Goal: Task Accomplishment & Management: Manage account settings

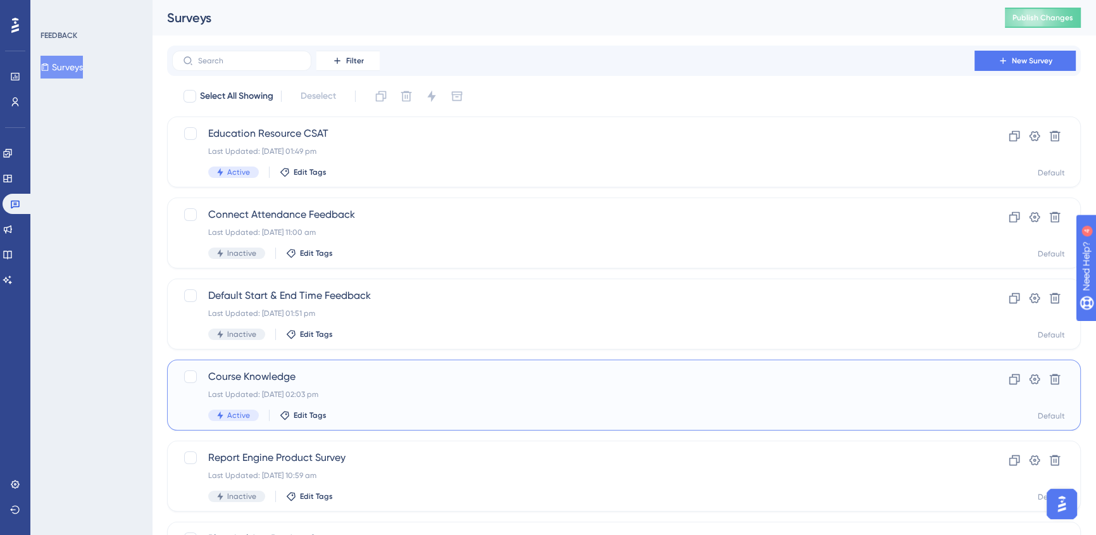
click at [506, 411] on div "Active Edit Tags" at bounding box center [573, 414] width 730 height 11
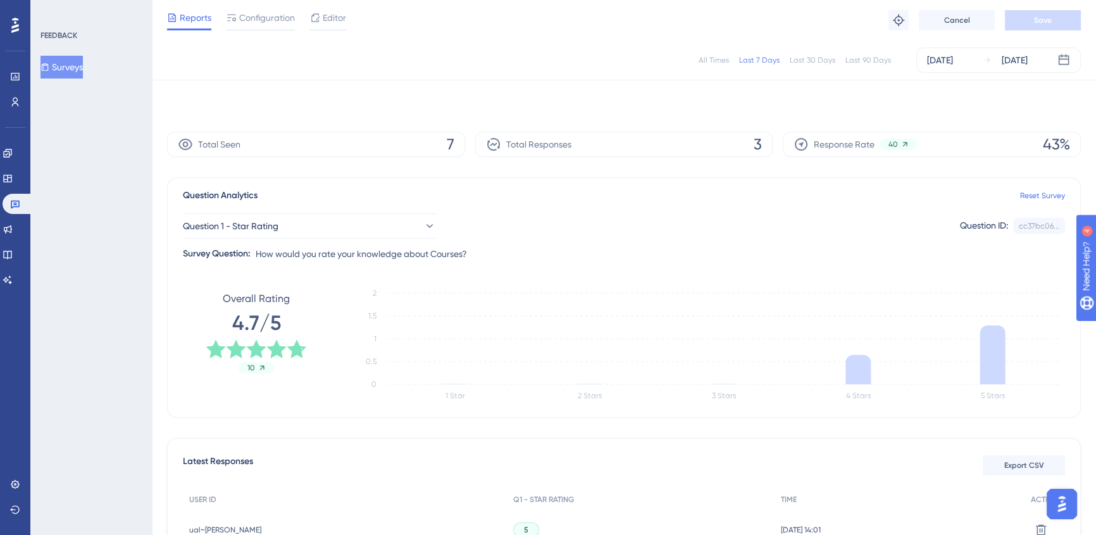
scroll to position [180, 0]
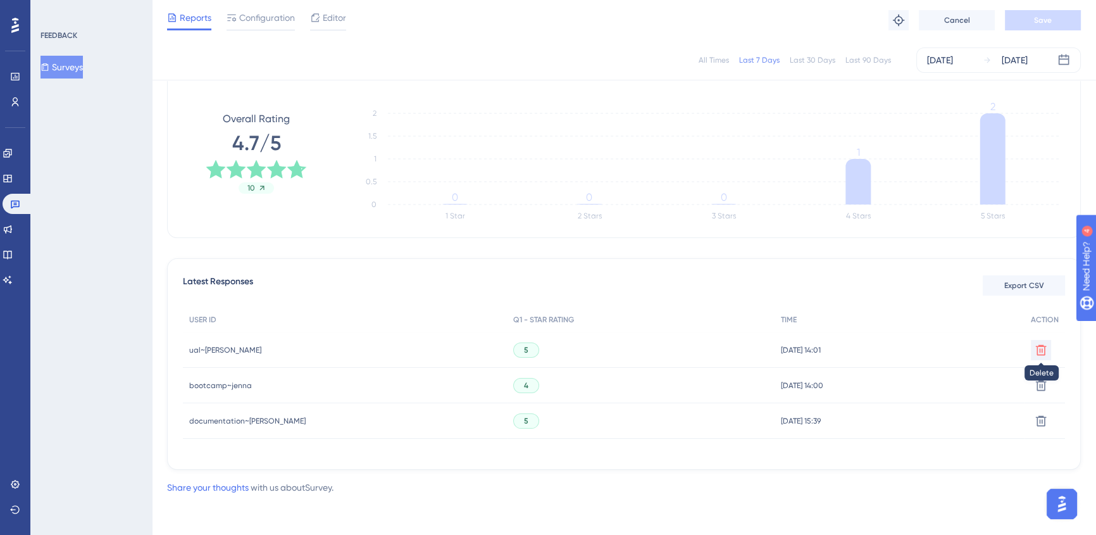
click at [1043, 349] on icon at bounding box center [1041, 350] width 13 height 13
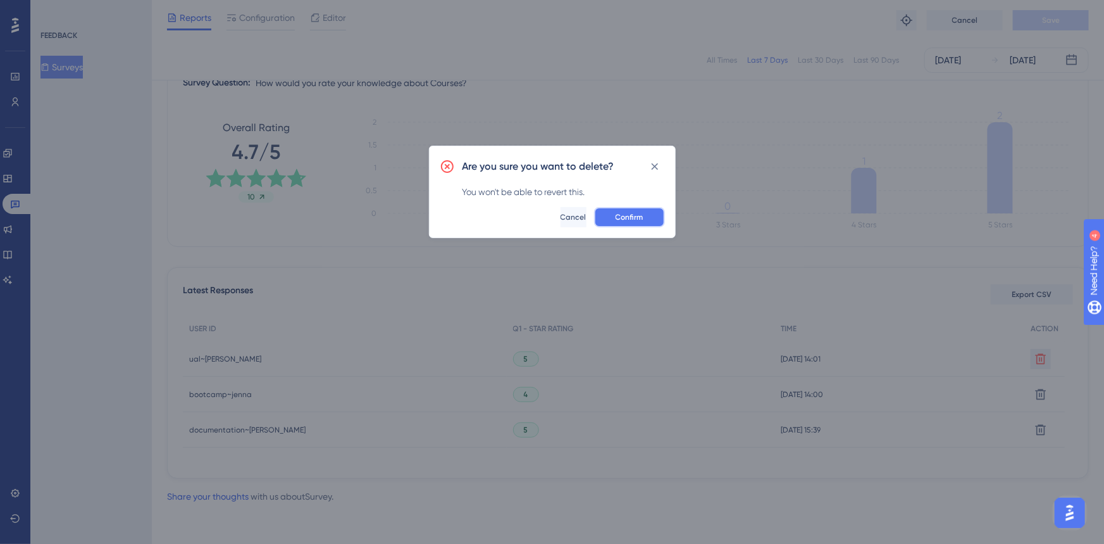
click at [623, 212] on span "Confirm" at bounding box center [630, 217] width 28 height 10
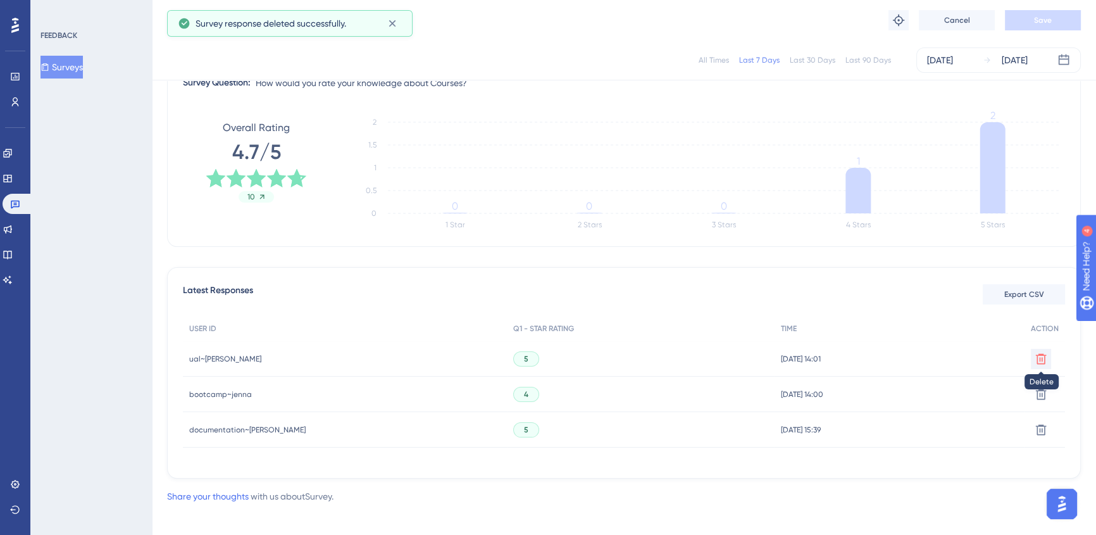
click at [1042, 361] on icon at bounding box center [1041, 358] width 13 height 13
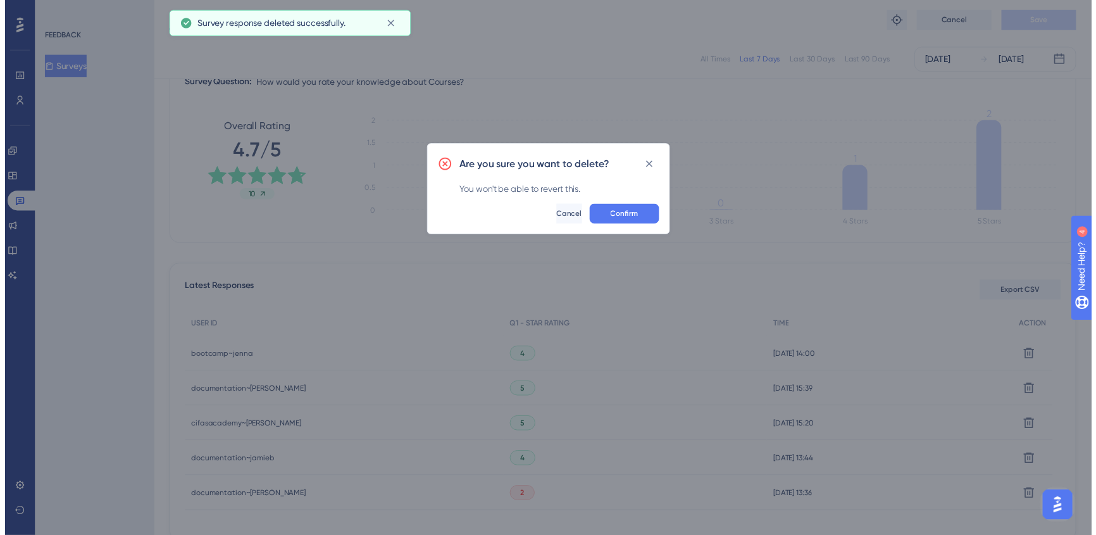
scroll to position [151, 0]
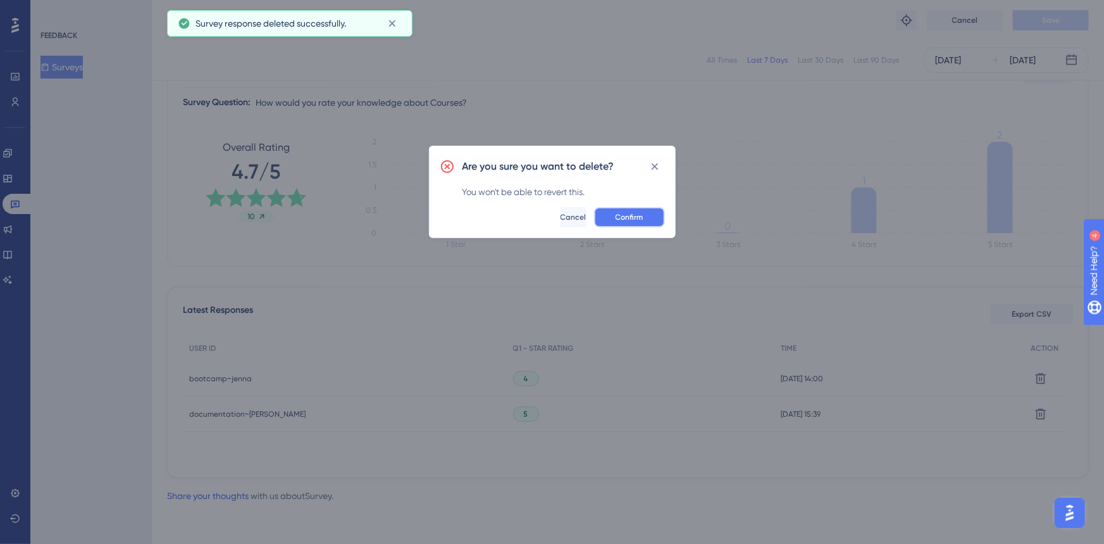
click at [632, 221] on span "Confirm" at bounding box center [630, 217] width 28 height 10
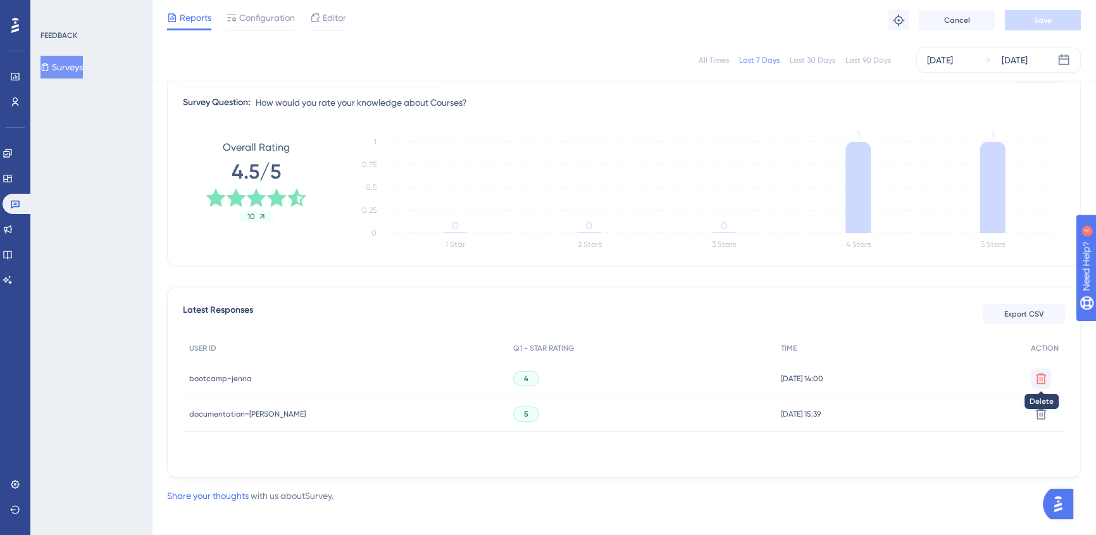
click at [1045, 375] on icon at bounding box center [1041, 378] width 13 height 13
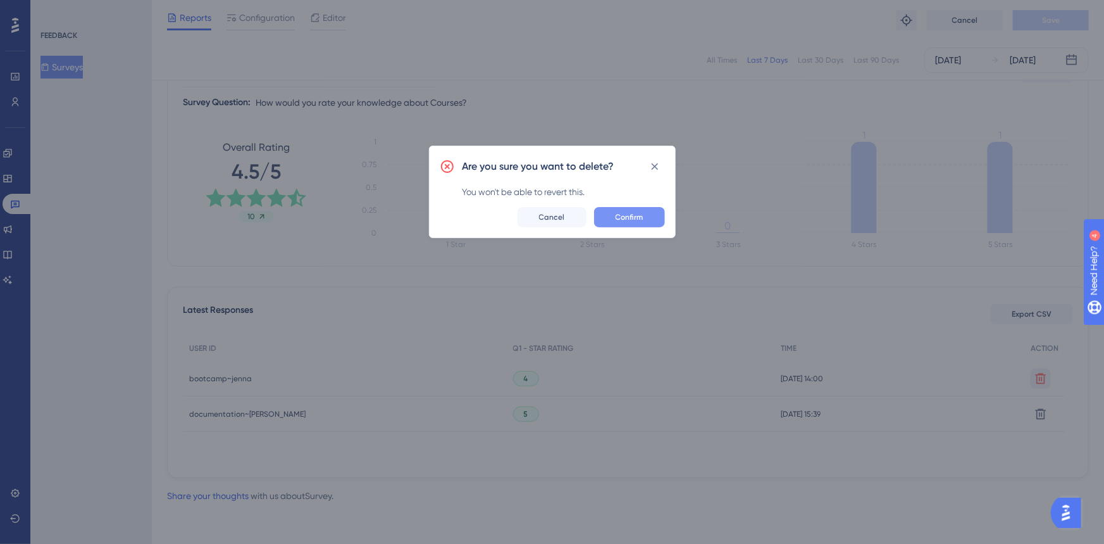
click at [659, 221] on button "Confirm" at bounding box center [629, 217] width 71 height 20
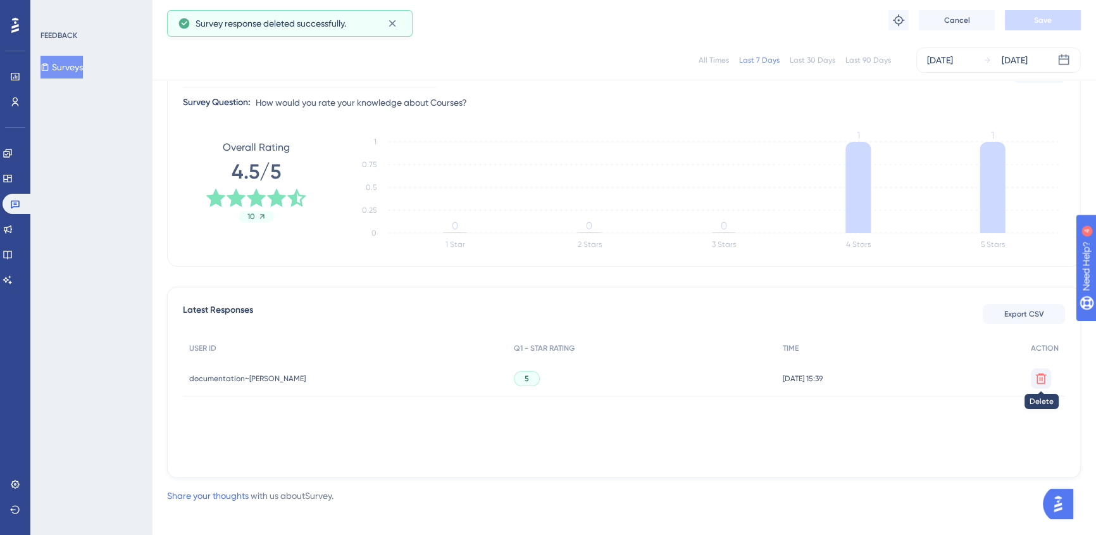
click at [1040, 373] on icon at bounding box center [1041, 378] width 11 height 11
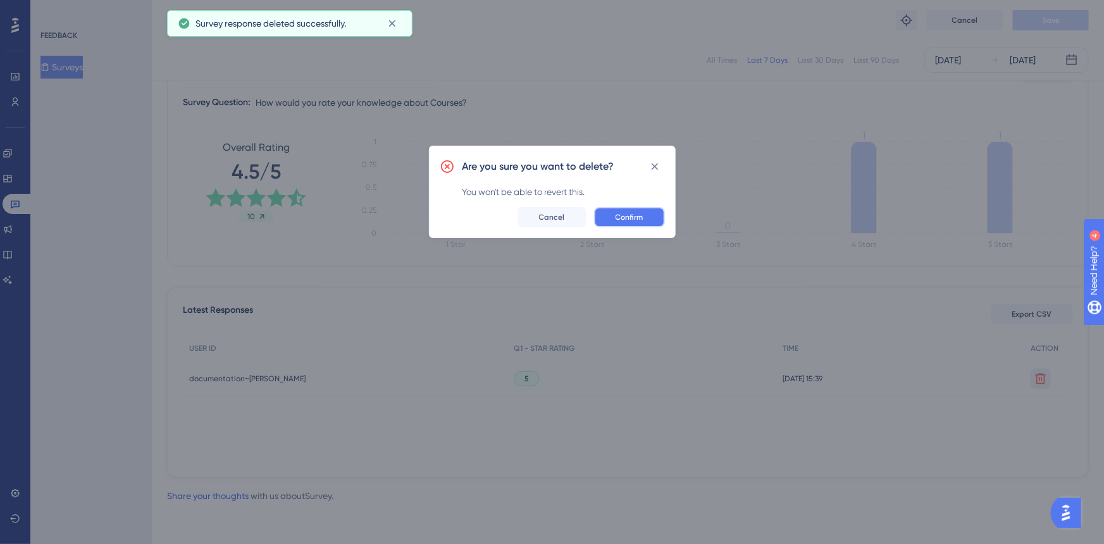
click at [623, 212] on span "Confirm" at bounding box center [630, 217] width 28 height 10
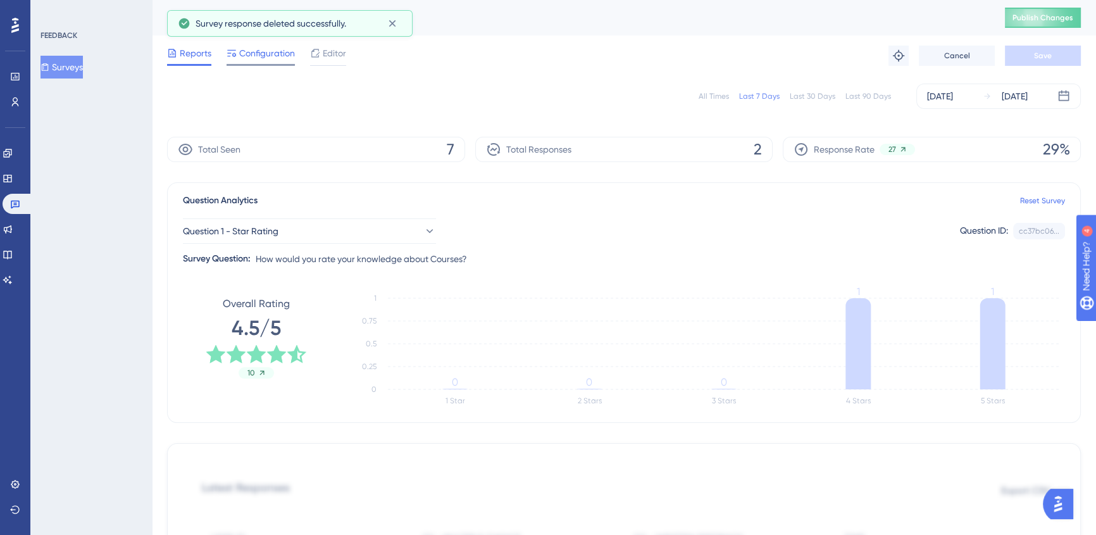
click at [257, 55] on span "Configuration" at bounding box center [267, 53] width 56 height 15
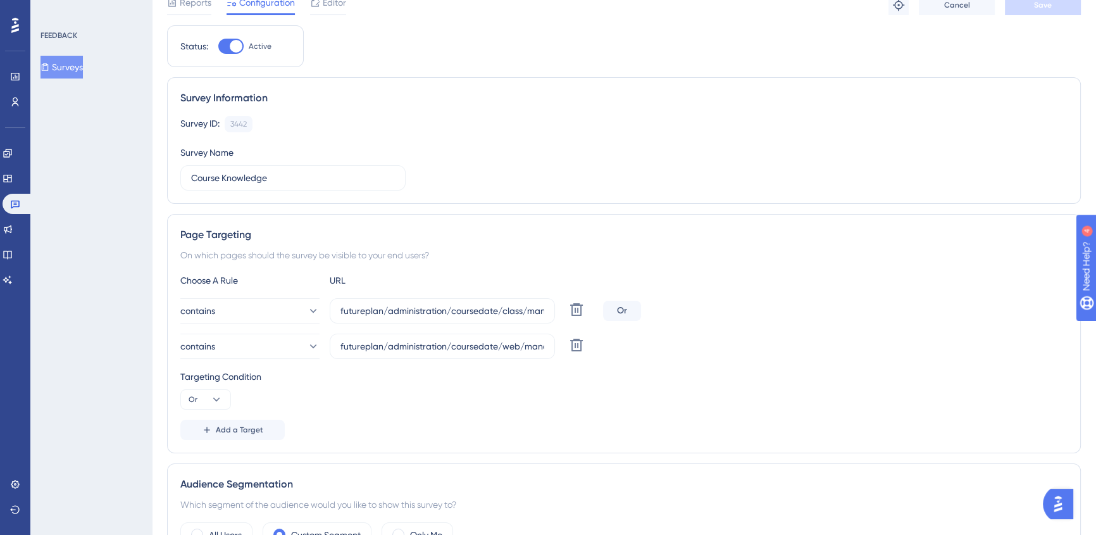
scroll to position [230, 0]
